Goal: Task Accomplishment & Management: Complete application form

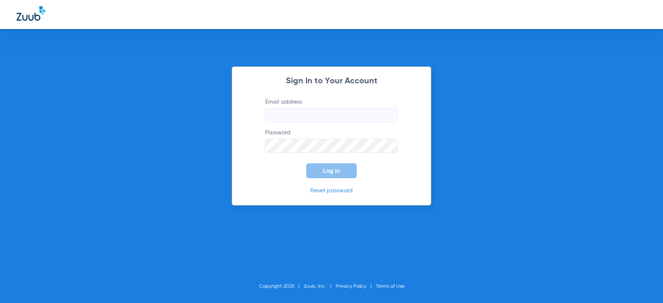
click at [316, 109] on input "Email address" at bounding box center [331, 115] width 133 height 14
type input "[EMAIL_ADDRESS][DOMAIN_NAME]"
click at [306, 163] on button "Log In" at bounding box center [331, 170] width 51 height 15
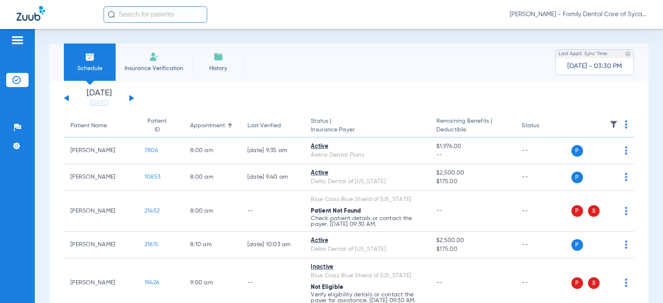
click at [146, 58] on li "Insurance Verification" at bounding box center [154, 61] width 77 height 37
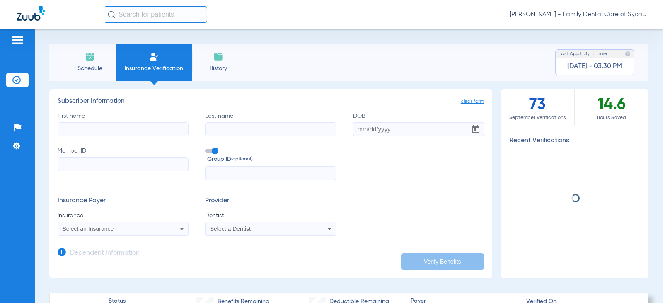
click at [85, 124] on input "First name" at bounding box center [123, 129] width 131 height 14
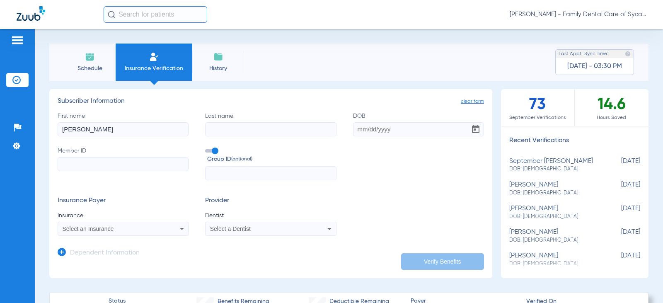
type input "[PERSON_NAME]"
click at [89, 159] on input "Member ID" at bounding box center [123, 164] width 131 height 14
type input "W236522593"
click at [144, 230] on div "Select an Insurance" at bounding box center [111, 229] width 97 height 6
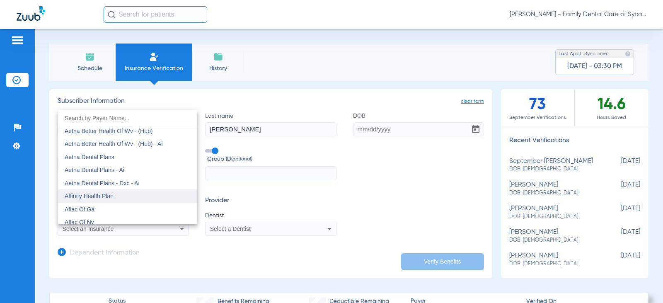
scroll to position [83, 0]
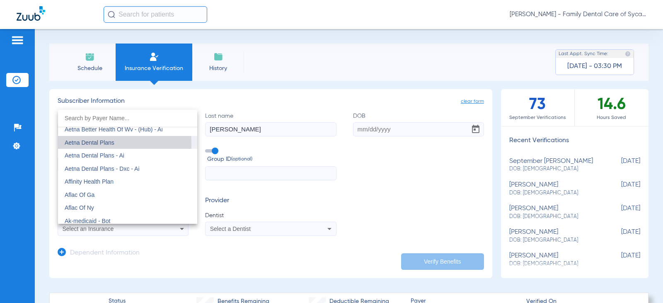
click at [100, 143] on span "Aetna Dental Plans" at bounding box center [90, 142] width 50 height 7
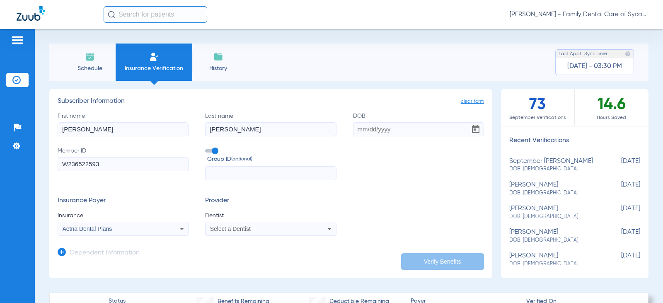
click at [235, 230] on span "Select a Dentist" at bounding box center [230, 228] width 41 height 7
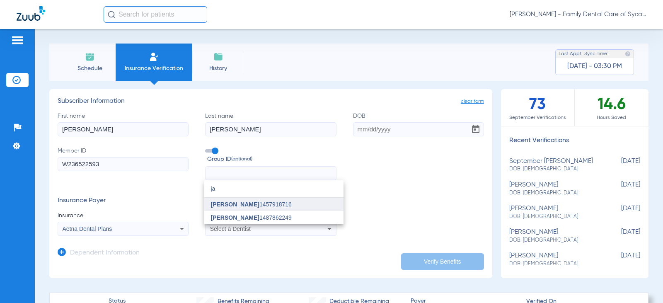
type input "ja"
click at [238, 202] on span "[PERSON_NAME]" at bounding box center [235, 204] width 48 height 7
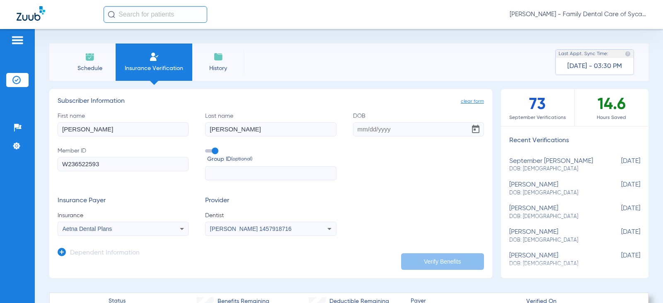
click at [258, 173] on input "text" at bounding box center [270, 173] width 131 height 14
click at [397, 131] on input "DOB" at bounding box center [418, 129] width 131 height 14
type input "[DATE]"
drag, startPoint x: 451, startPoint y: 260, endPoint x: 448, endPoint y: 256, distance: 5.0
click at [451, 260] on button "Verify Benefits" at bounding box center [442, 261] width 83 height 17
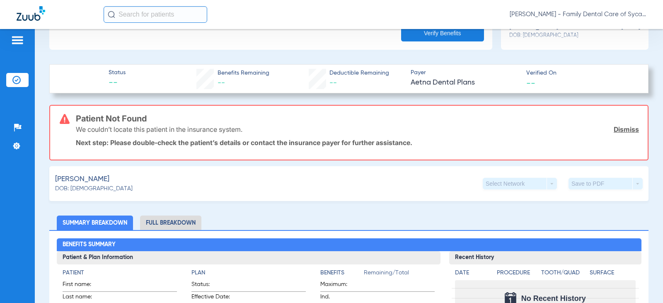
scroll to position [209, 0]
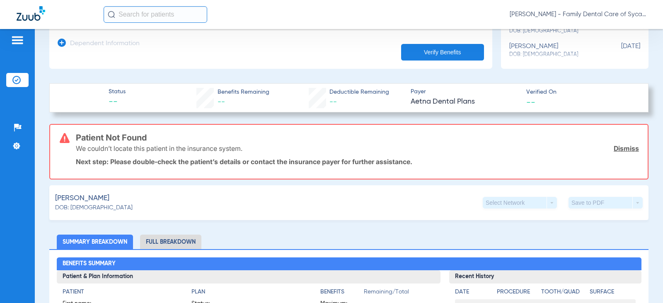
click at [171, 236] on li "Full Breakdown" at bounding box center [170, 241] width 61 height 14
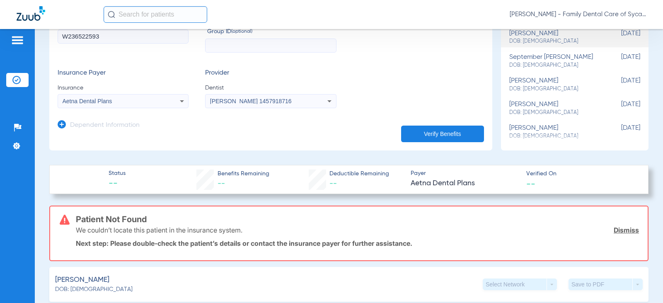
scroll to position [2, 0]
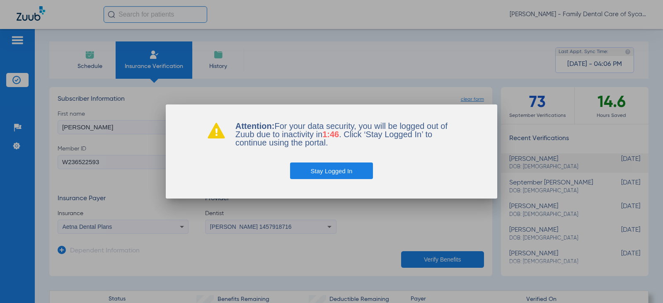
click at [329, 166] on button "Stay Logged In" at bounding box center [331, 170] width 83 height 17
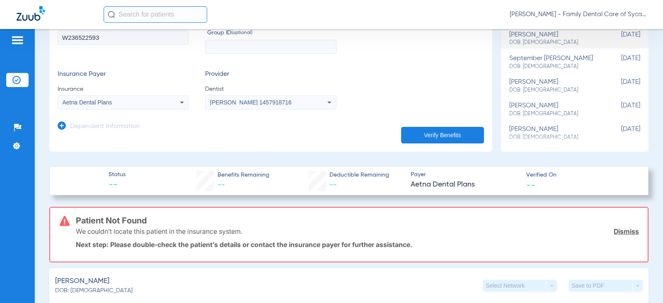
scroll to position [0, 0]
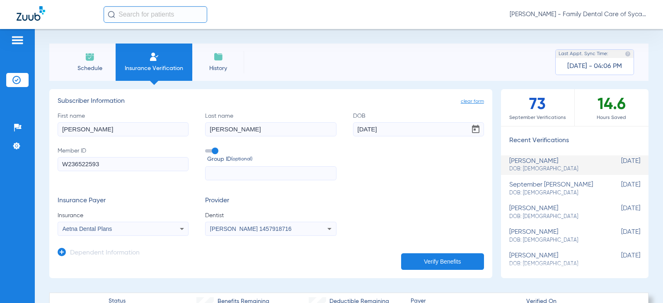
drag, startPoint x: 115, startPoint y: 125, endPoint x: 0, endPoint y: 125, distance: 115.2
click at [30, 125] on div "Patients Insurance Verification Setup Help Center Settings Schedule Insurance V…" at bounding box center [331, 180] width 663 height 303
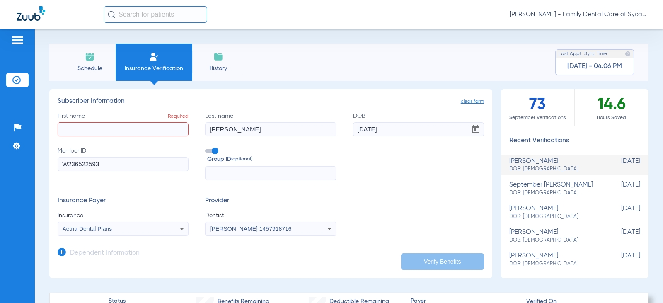
drag, startPoint x: 238, startPoint y: 129, endPoint x: 162, endPoint y: 130, distance: 75.4
click at [162, 130] on div "First name Required Last name [PERSON_NAME] [DEMOGRAPHIC_DATA] Member ID W23652…" at bounding box center [271, 146] width 426 height 69
drag, startPoint x: 116, startPoint y: 169, endPoint x: 0, endPoint y: 169, distance: 116.0
click at [0, 169] on div "Patients Insurance Verification Setup Help Center Settings Schedule Insurance V…" at bounding box center [331, 180] width 663 height 303
click at [101, 130] on input "First name Required" at bounding box center [123, 129] width 131 height 14
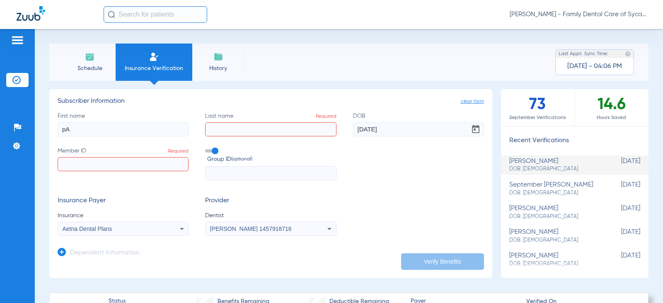
type input "p"
type input "[PERSON_NAME]"
drag, startPoint x: 395, startPoint y: 131, endPoint x: 250, endPoint y: 122, distance: 145.6
click at [297, 130] on div "First name [PERSON_NAME] Last name [PERSON_NAME] DOB [DEMOGRAPHIC_DATA] Member …" at bounding box center [271, 146] width 426 height 69
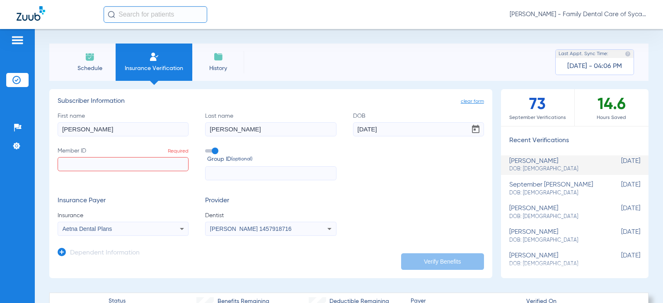
type input "[DATE]"
click at [64, 164] on input "Member ID Required" at bounding box center [123, 164] width 131 height 14
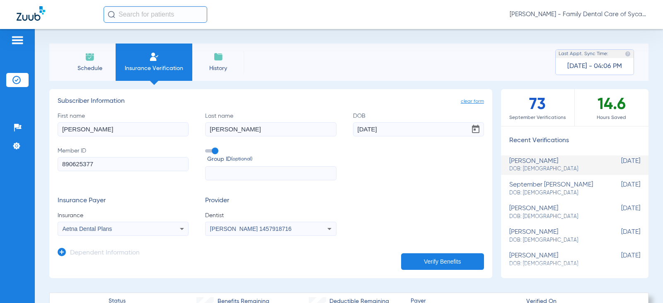
type input "890625377"
click at [175, 229] on div "Aetna Dental Plans" at bounding box center [123, 229] width 130 height 10
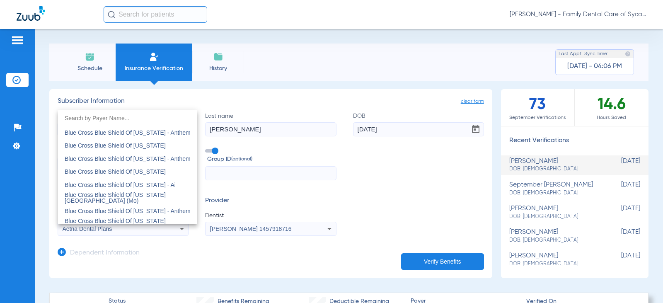
scroll to position [671, 0]
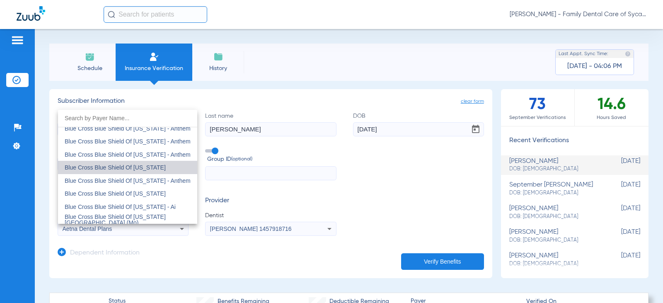
click at [146, 168] on span "Blue Cross Blue Shield Of [US_STATE]" at bounding box center [115, 167] width 101 height 7
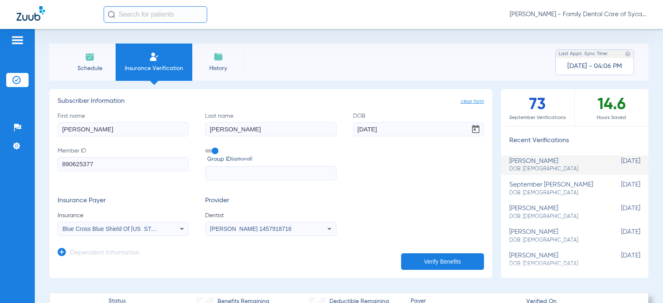
click at [423, 257] on button "Verify Benefits" at bounding box center [442, 261] width 83 height 17
type input "[PERSON_NAME]"
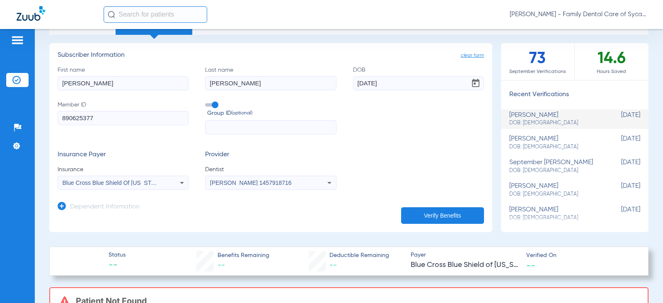
scroll to position [0, 0]
